Goal: Navigation & Orientation: Find specific page/section

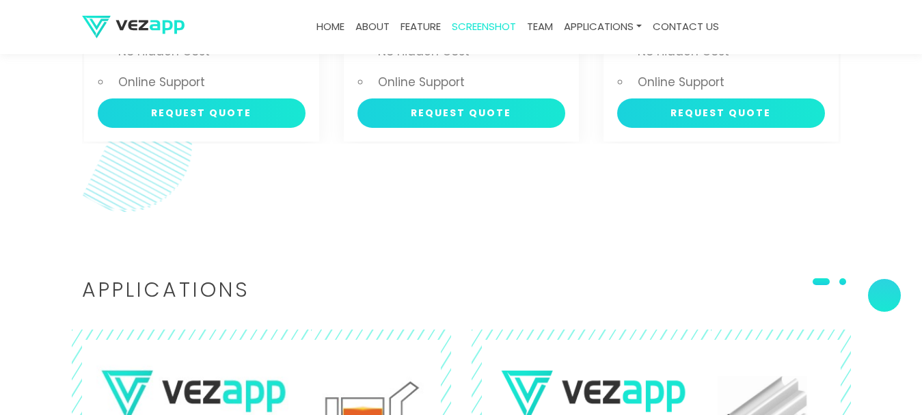
scroll to position [2598, 0]
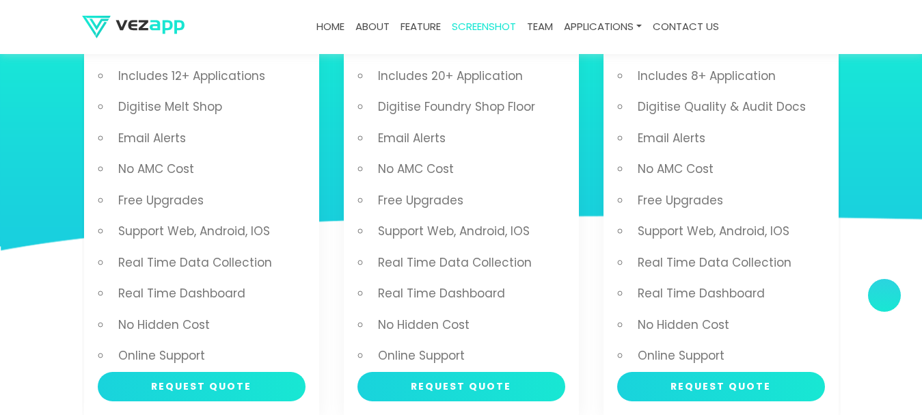
click at [379, 25] on link "about" at bounding box center [372, 27] width 45 height 27
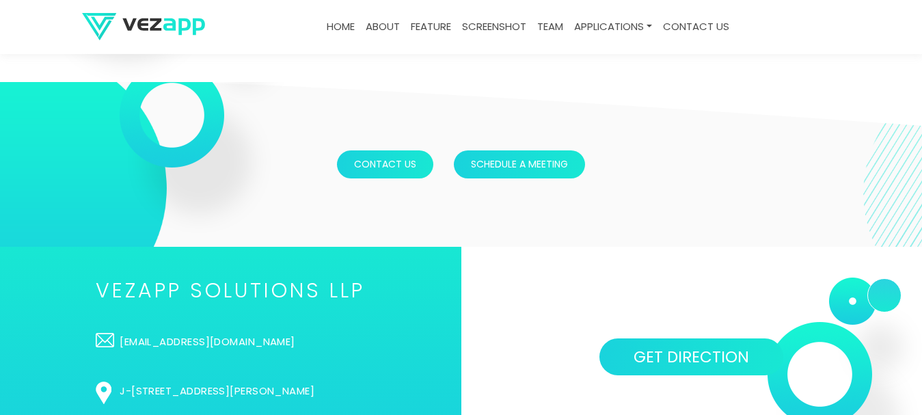
scroll to position [3497, 0]
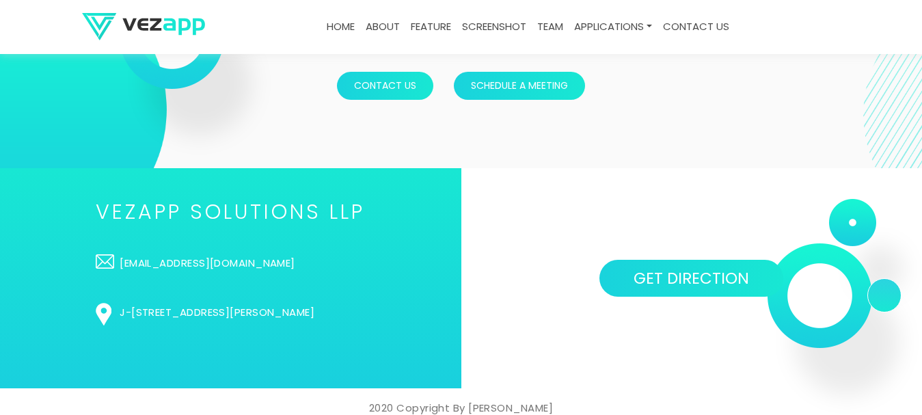
click at [433, 29] on link "feature" at bounding box center [430, 27] width 51 height 27
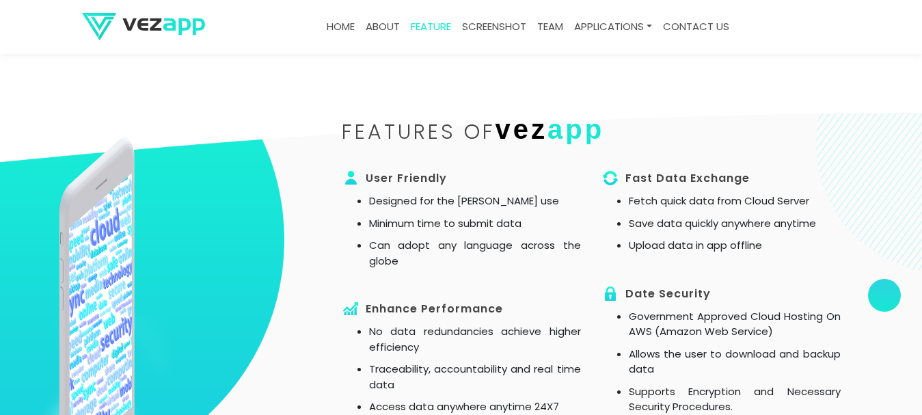
click at [496, 25] on link "screenshot" at bounding box center [494, 27] width 75 height 27
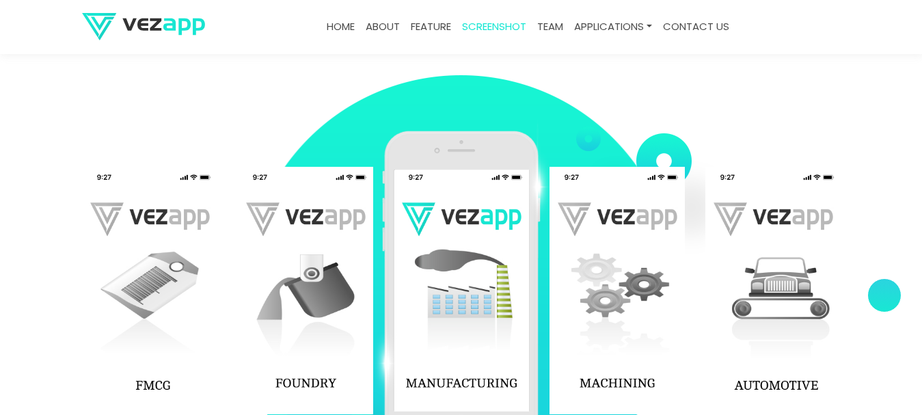
click at [550, 25] on link "team" at bounding box center [550, 27] width 37 height 27
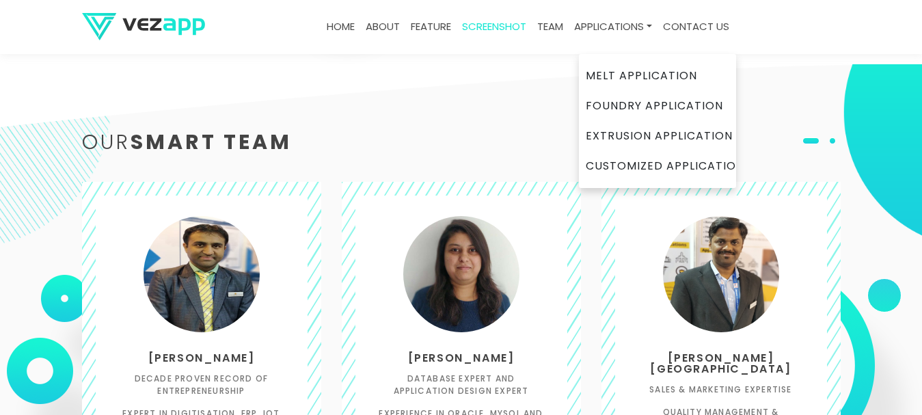
scroll to position [2122, 0]
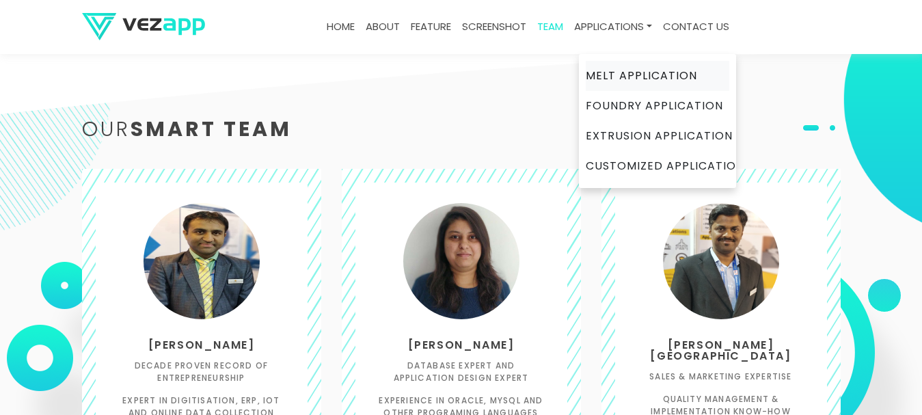
click at [614, 75] on link "Melt Application" at bounding box center [658, 76] width 144 height 30
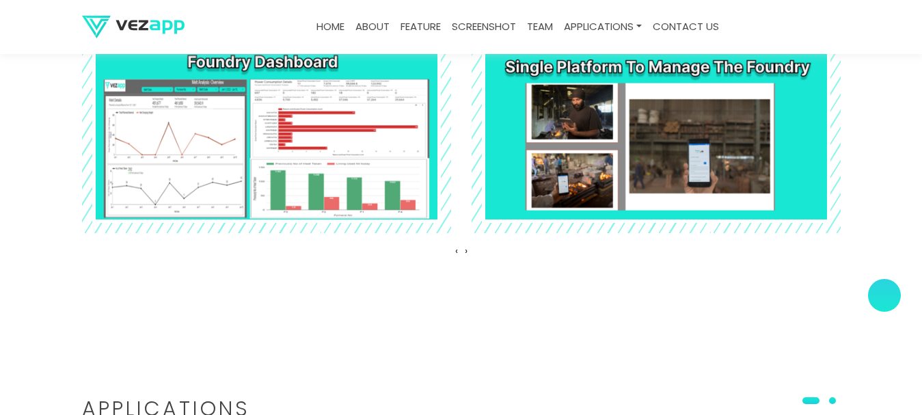
scroll to position [2530, 0]
